Goal: Task Accomplishment & Management: Use online tool/utility

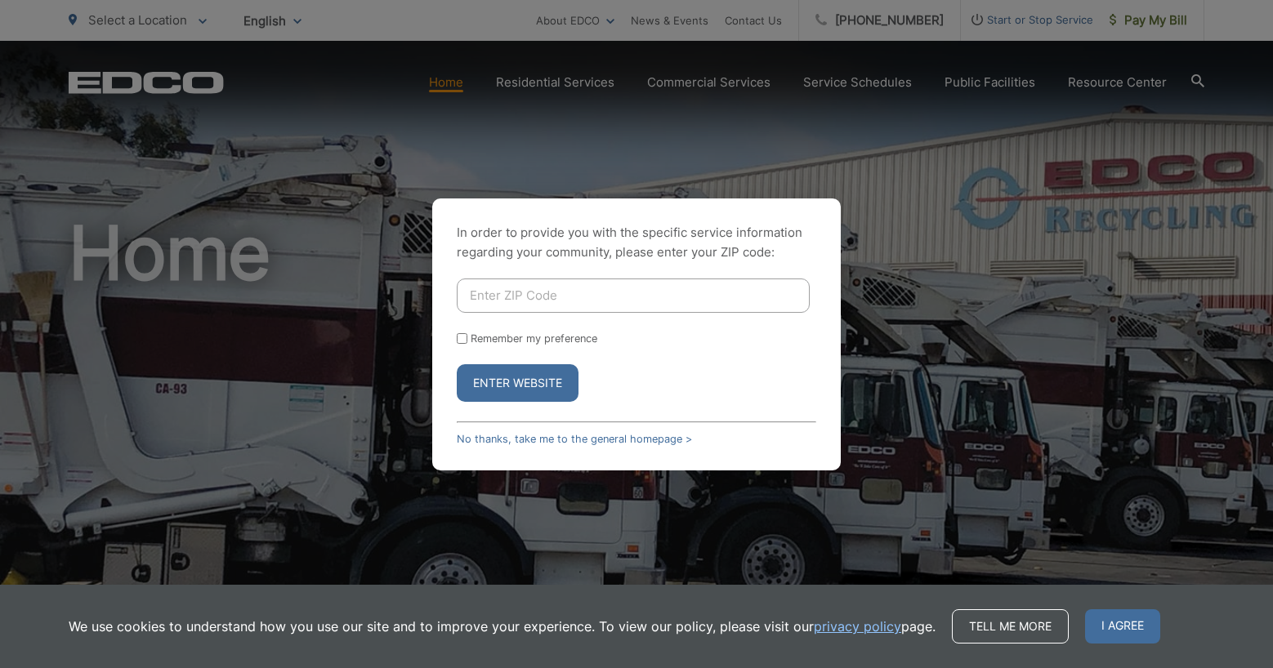
click at [653, 287] on input "Enter ZIP Code" at bounding box center [633, 296] width 353 height 34
type input "91902"
click at [457, 364] on button "Enter Website" at bounding box center [518, 383] width 122 height 38
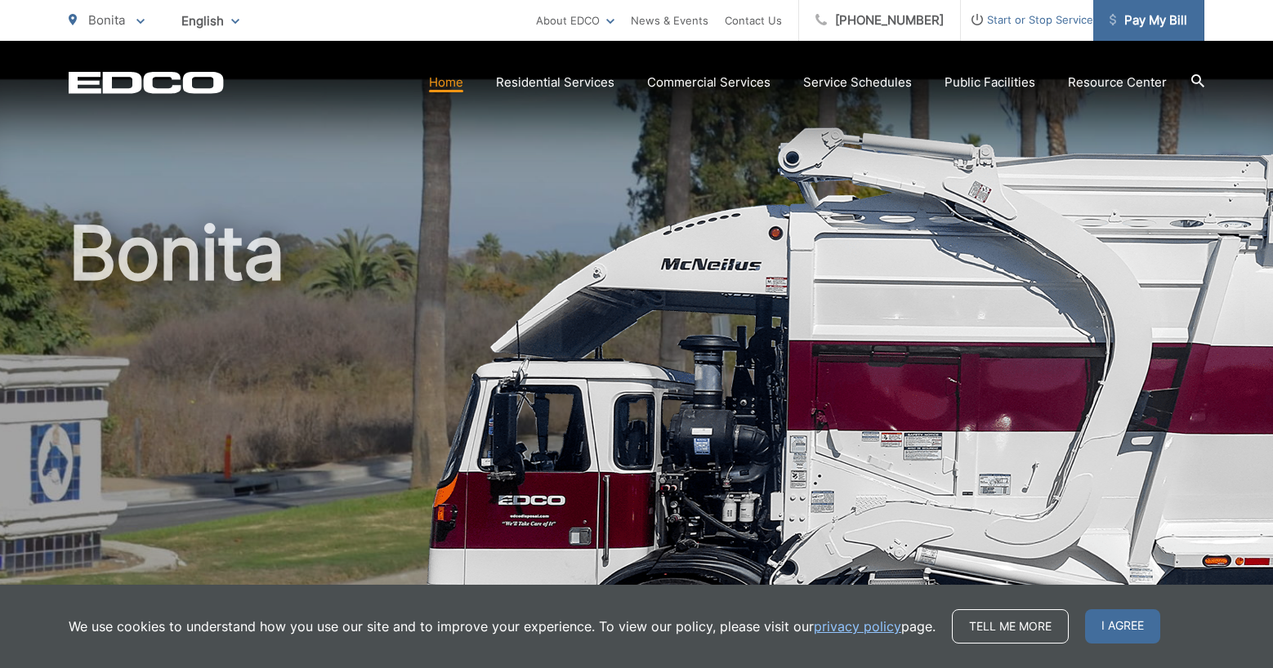
click at [1167, 27] on span "Pay My Bill" at bounding box center [1148, 21] width 78 height 20
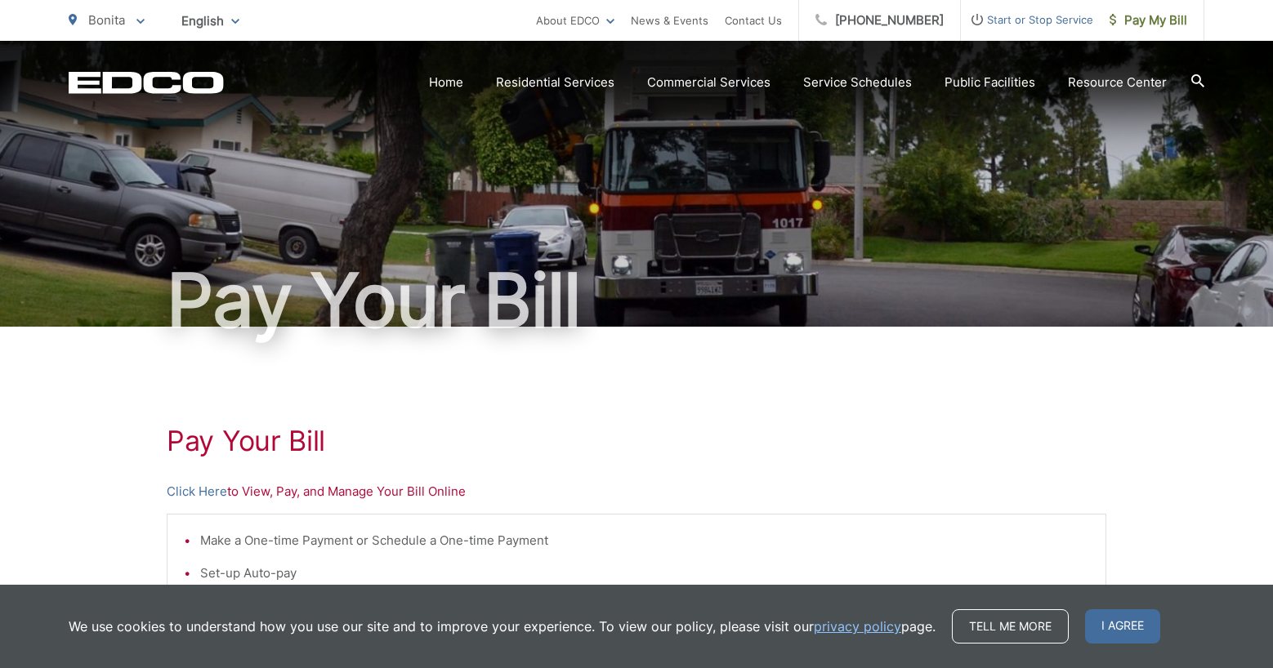
click at [349, 489] on p "Click Here to View, Pay, and Manage Your Bill Online" at bounding box center [636, 492] width 939 height 20
click at [218, 495] on link "Click Here" at bounding box center [197, 492] width 60 height 20
